Goal: Check status: Check status

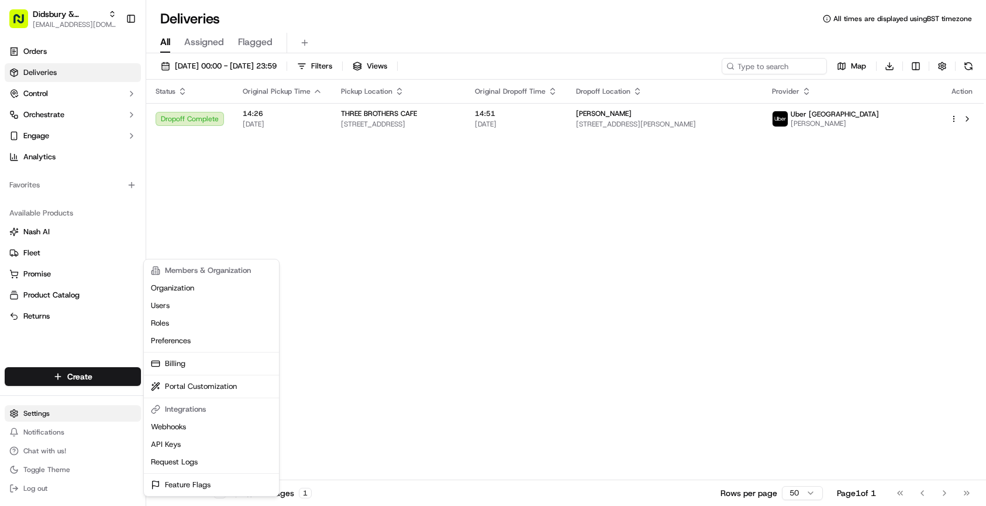
click at [40, 408] on html "Didsbury & [PERSON_NAME] Eats [EMAIL_ADDRESS][DOMAIN_NAME] Toggle Sidebar Order…" at bounding box center [493, 253] width 986 height 506
click at [34, 419] on html "Didsbury & [PERSON_NAME] Eats [EMAIL_ADDRESS][DOMAIN_NAME] Toggle Sidebar Order…" at bounding box center [493, 253] width 986 height 506
click at [178, 367] on link "Billing" at bounding box center [211, 364] width 130 height 18
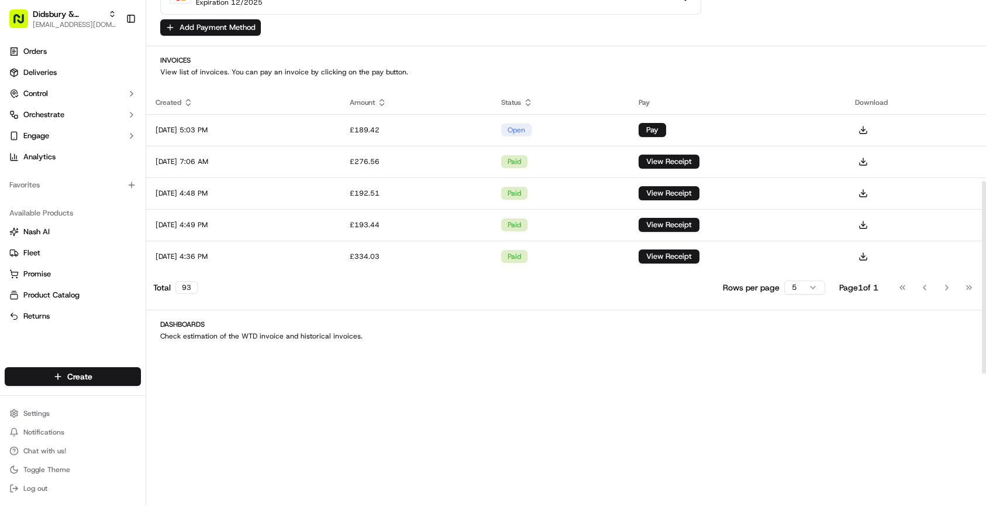
scroll to position [473, 0]
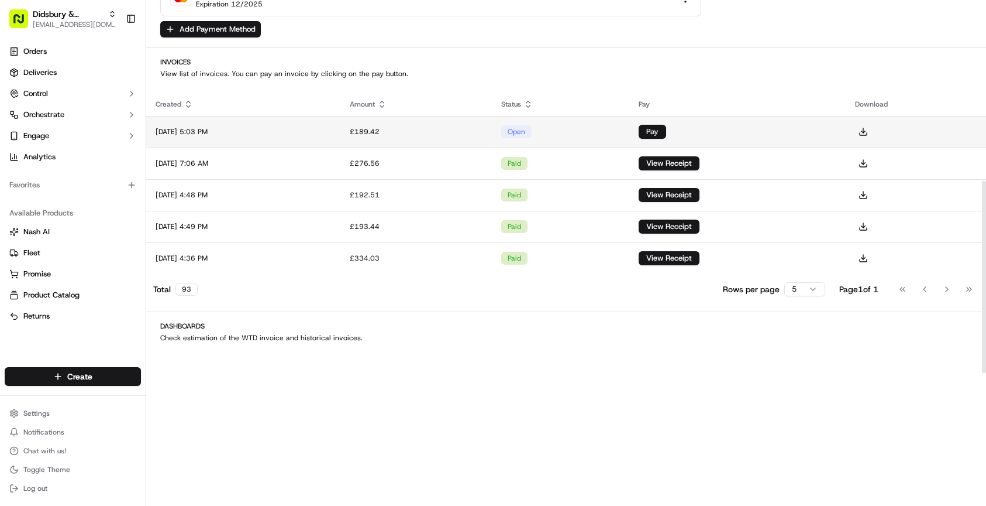
click at [666, 131] on button "Pay" at bounding box center [652, 132] width 27 height 14
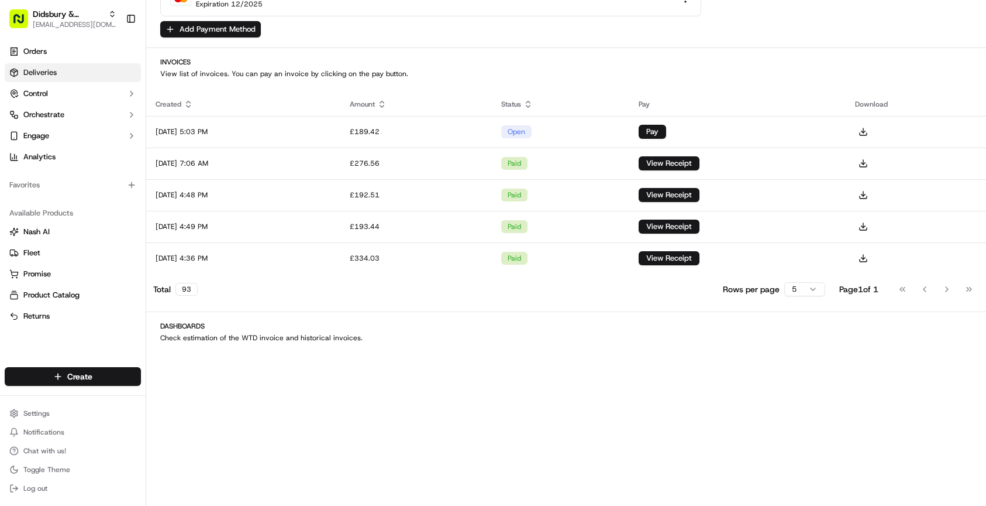
click at [53, 73] on span "Deliveries" at bounding box center [39, 72] width 33 height 11
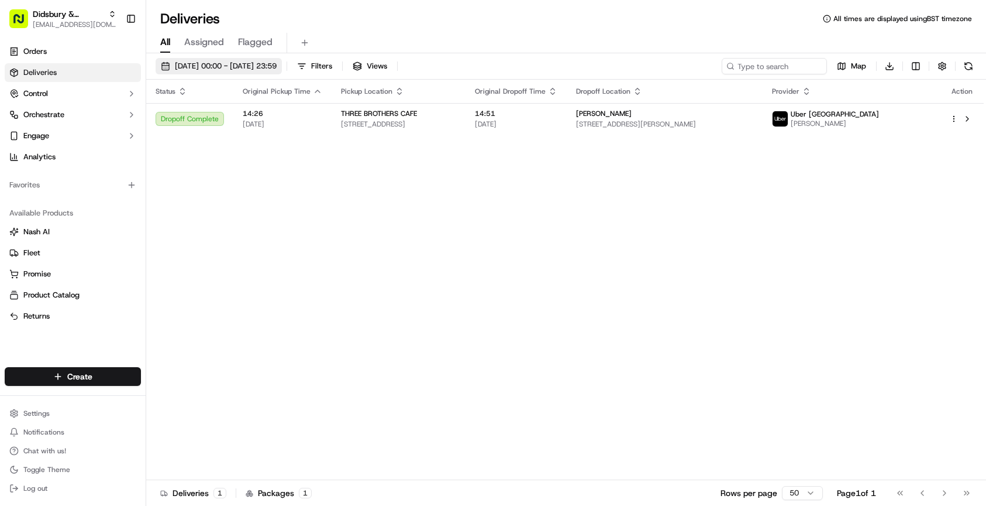
click at [226, 69] on span "[DATE] 00:00 - [DATE] 23:59" at bounding box center [226, 66] width 102 height 11
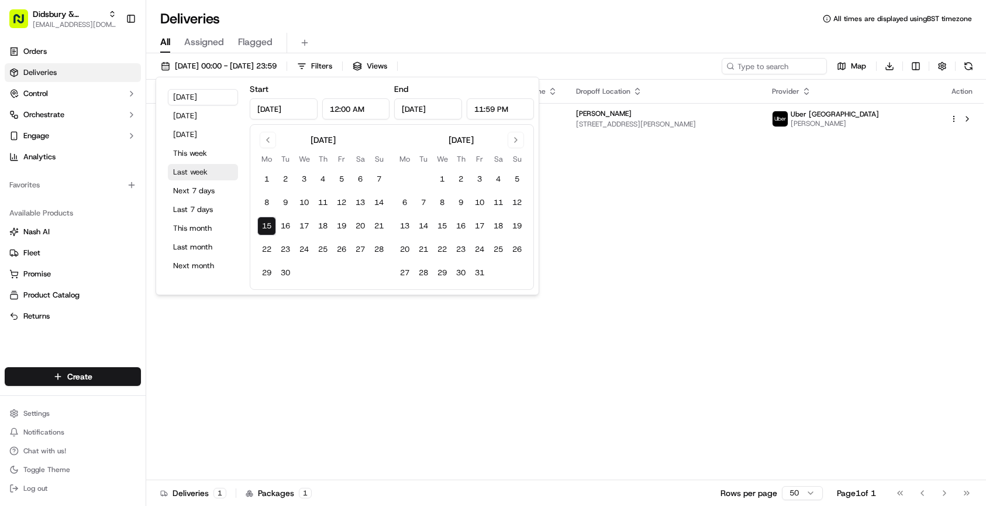
click at [192, 172] on button "Last week" at bounding box center [203, 172] width 70 height 16
type input "[DATE]"
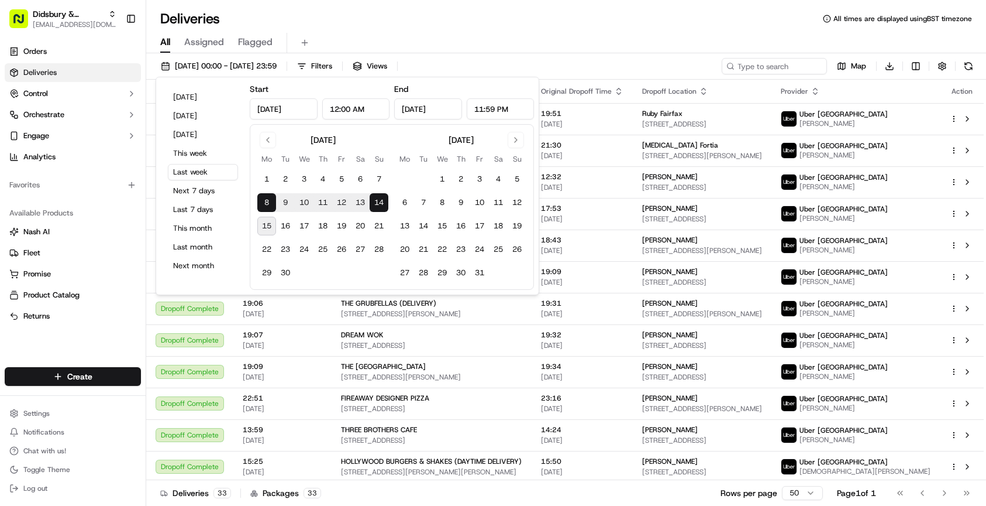
click at [525, 42] on div "All Assigned Flagged" at bounding box center [566, 43] width 840 height 20
